Goal: Task Accomplishment & Management: Manage account settings

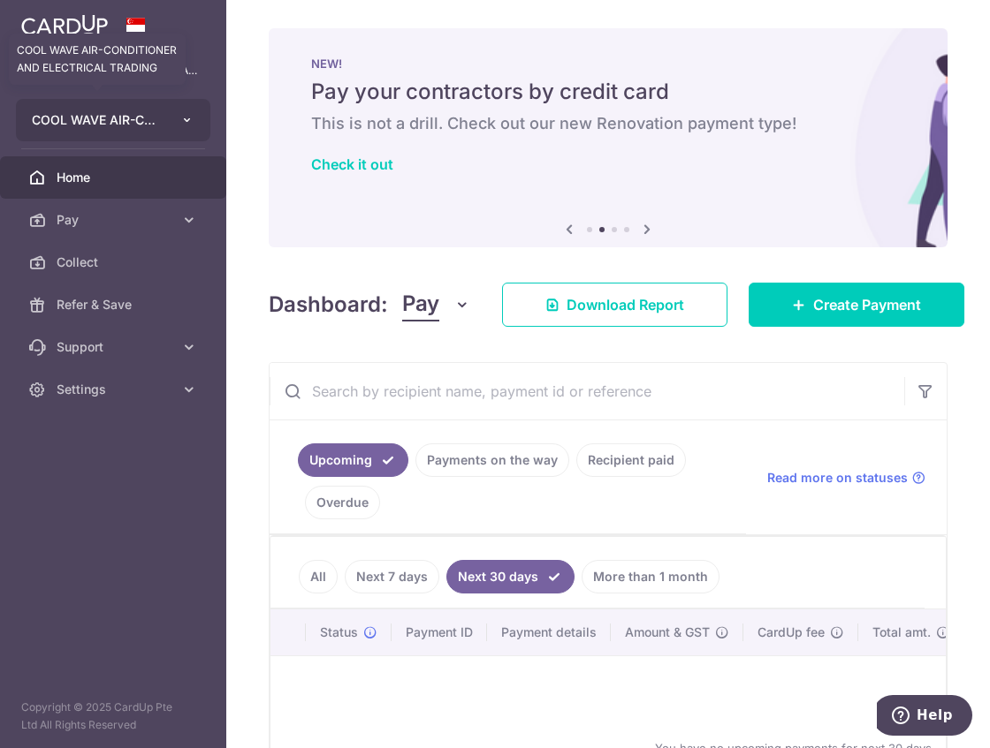
click at [141, 115] on span "COOL WAVE AIR-CONDITIONER AND ELECTRICAL TRADING" at bounding box center [97, 120] width 131 height 18
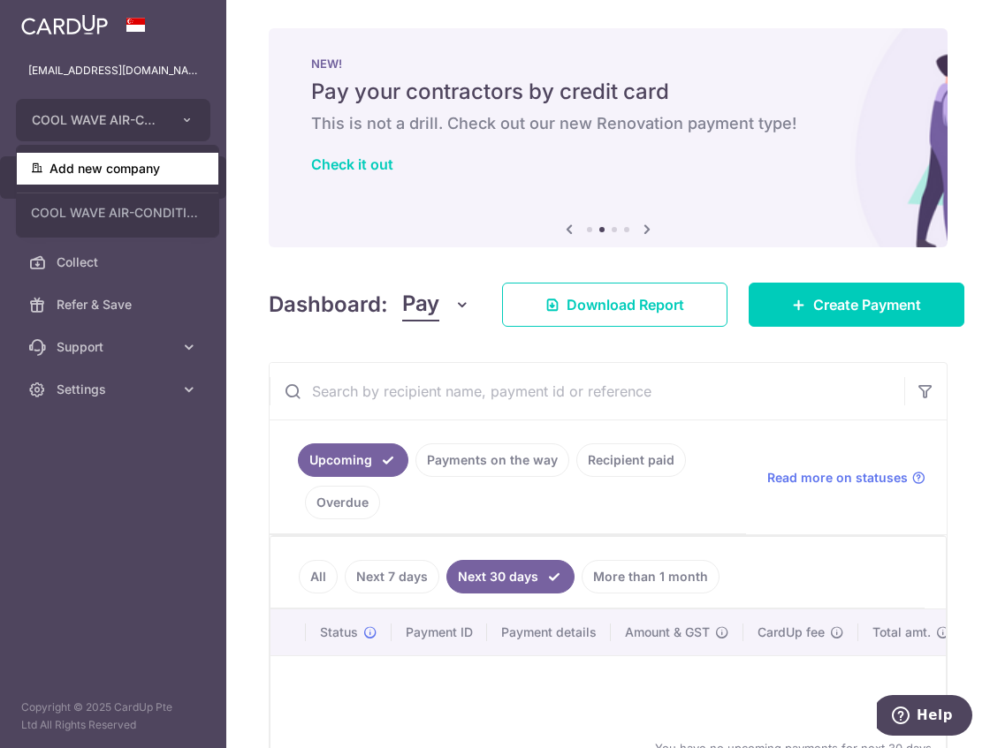
click at [128, 174] on link "Add new company" at bounding box center [117, 169] width 201 height 32
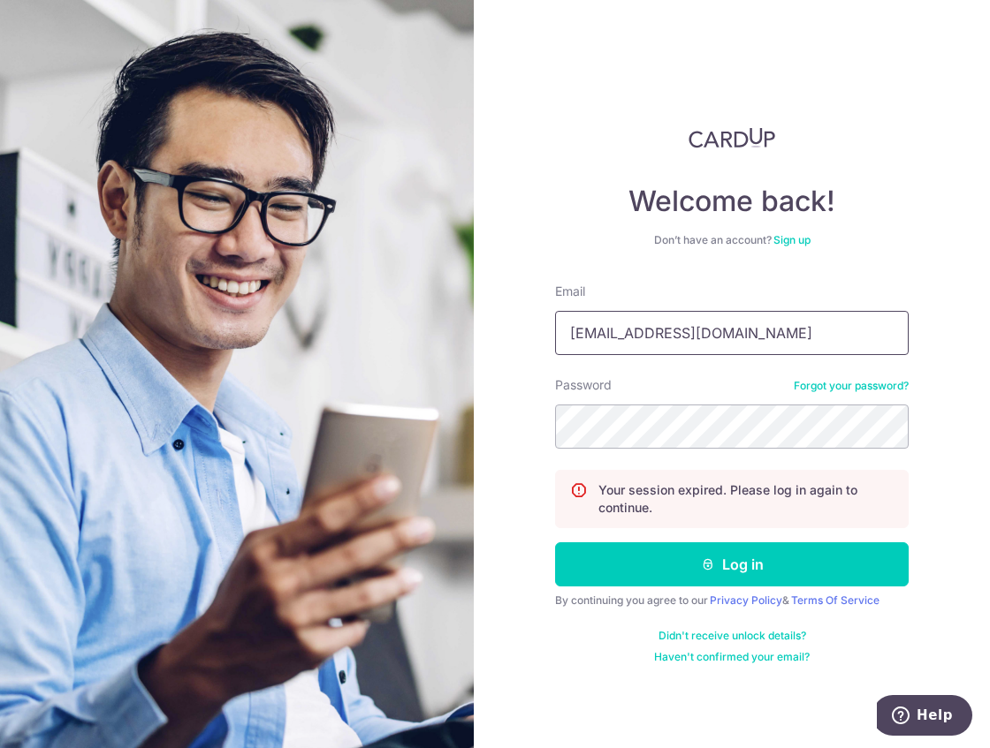
click at [694, 330] on input "[EMAIL_ADDRESS][DOMAIN_NAME]" at bounding box center [731, 333] width 353 height 44
type input "[EMAIL_ADDRESS][DOMAIN_NAME]"
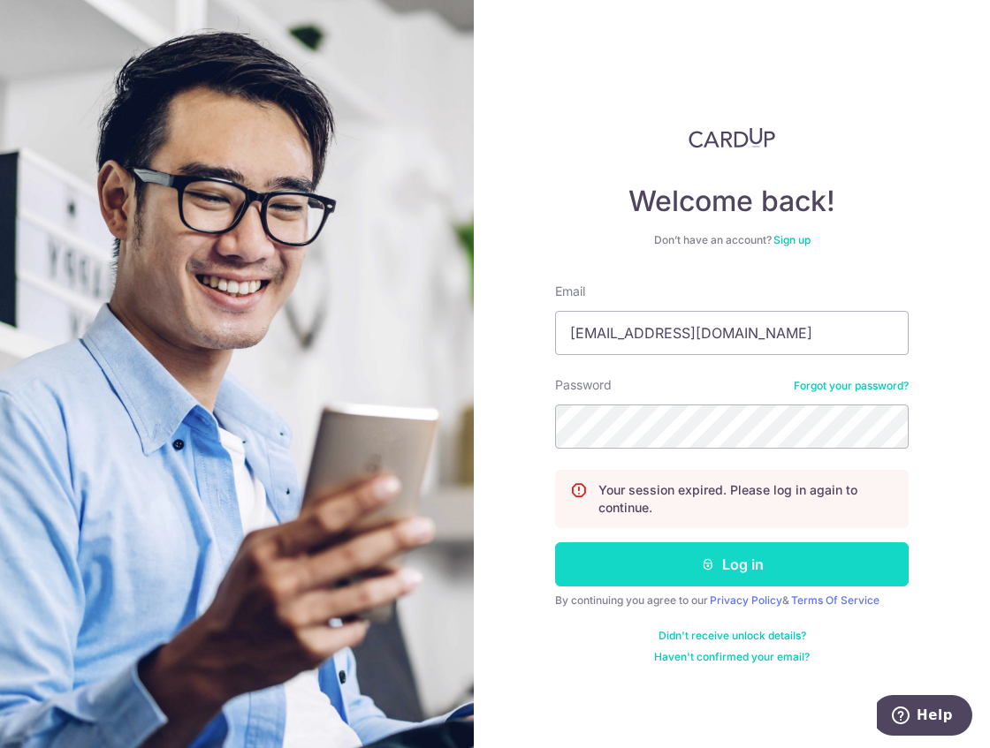
click at [681, 585] on button "Log in" at bounding box center [731, 565] width 353 height 44
